Goal: Information Seeking & Learning: Learn about a topic

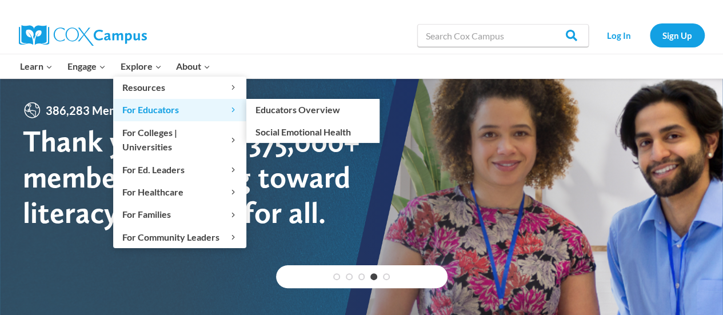
click at [179, 109] on span "For Educators Expand" at bounding box center [179, 109] width 115 height 15
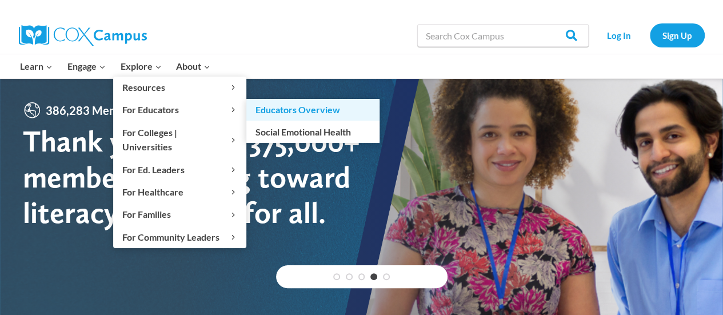
click at [260, 110] on link "Educators Overview" at bounding box center [312, 110] width 133 height 22
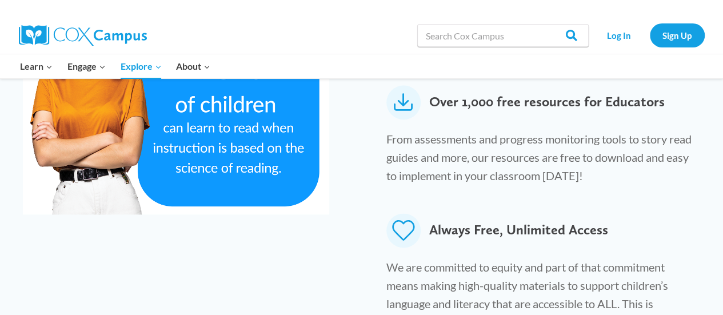
scroll to position [731, 0]
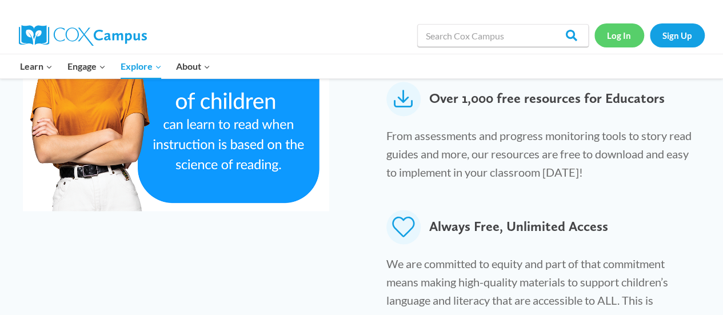
click at [626, 39] on link "Log In" at bounding box center [620, 34] width 50 height 23
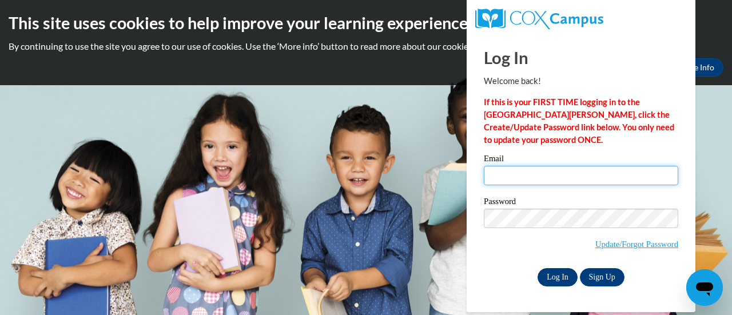
type input "mschaefer@gracesystem.org"
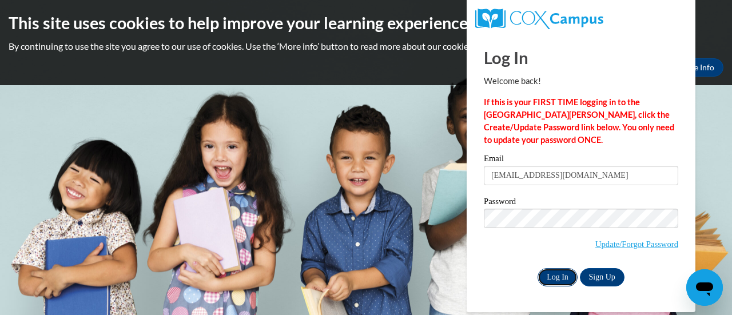
click at [549, 280] on input "Log In" at bounding box center [557, 277] width 40 height 18
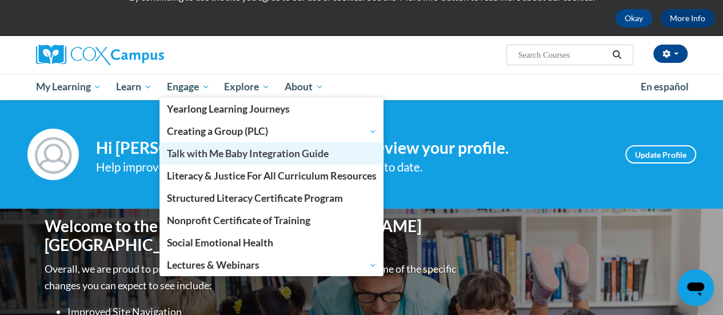
scroll to position [53, 0]
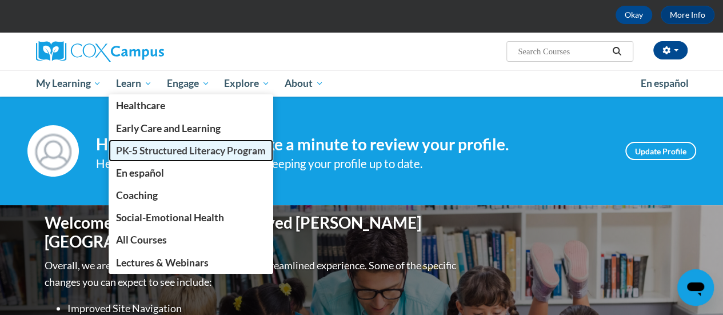
click at [134, 153] on span "PK-5 Structured Literacy Program" at bounding box center [191, 151] width 150 height 12
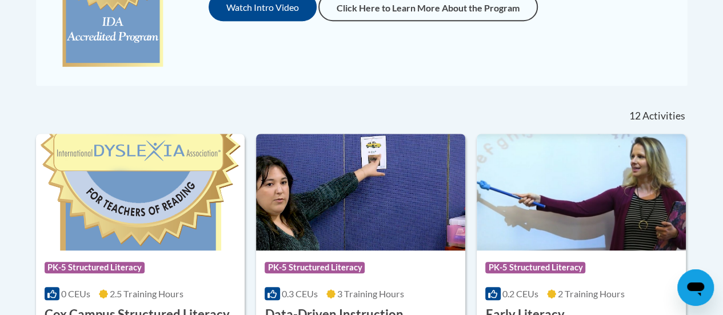
scroll to position [388, 0]
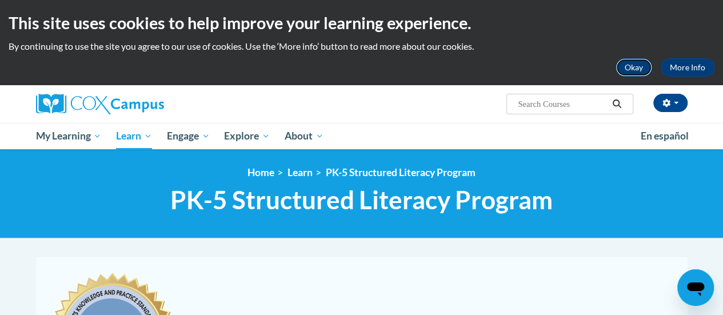
click at [634, 73] on button "Okay" at bounding box center [634, 67] width 37 height 18
